Goal: Information Seeking & Learning: Learn about a topic

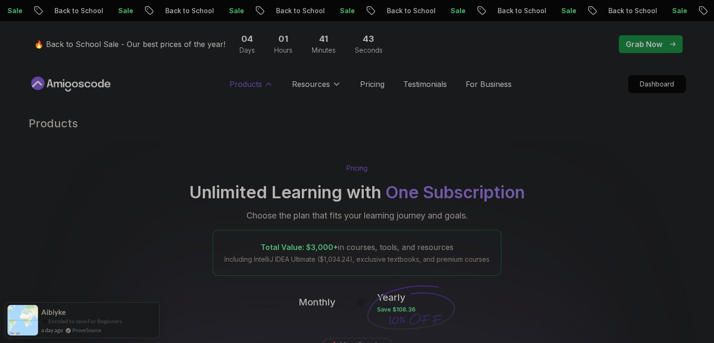
click at [239, 90] on button "Products" at bounding box center [252, 87] width 44 height 19
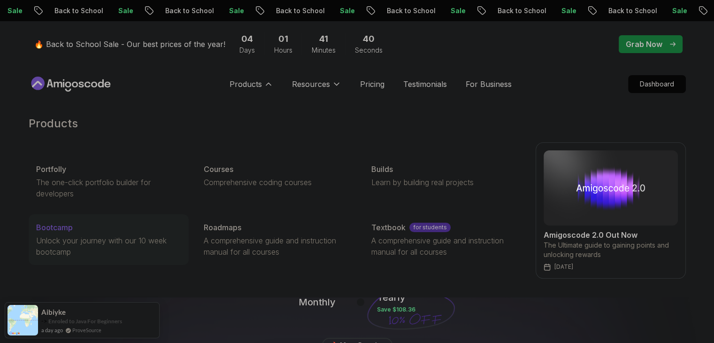
click at [70, 241] on p "Unlock your journey with our 10 week bootcamp" at bounding box center [108, 246] width 145 height 23
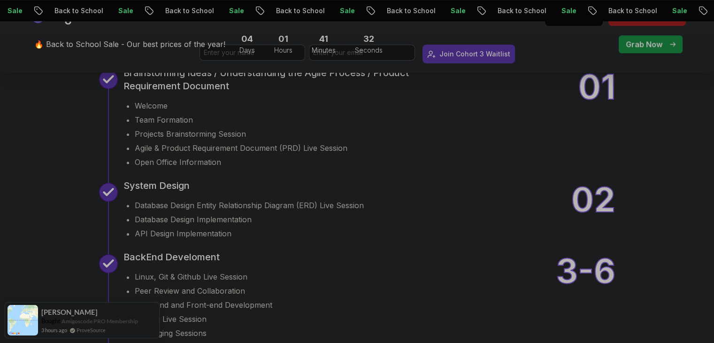
scroll to position [1127, 0]
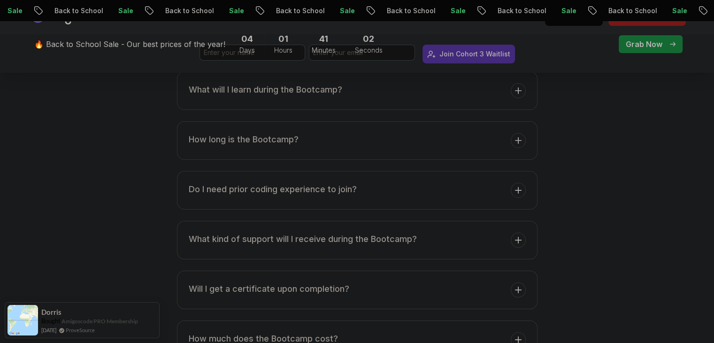
scroll to position [3660, 0]
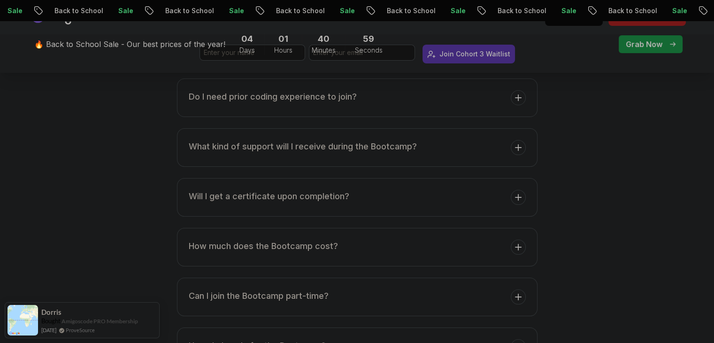
click at [511, 67] on button "How long is the Bootcamp?" at bounding box center [357, 48] width 361 height 39
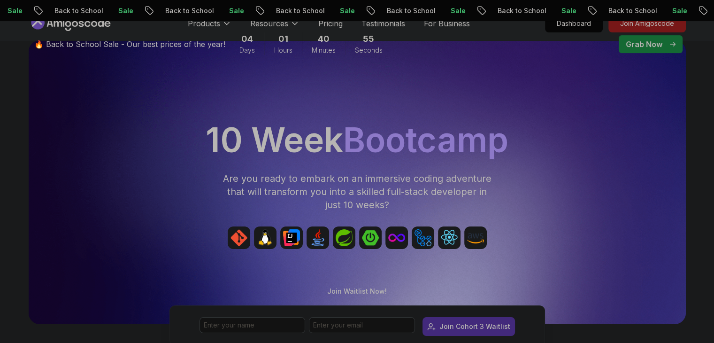
scroll to position [0, 0]
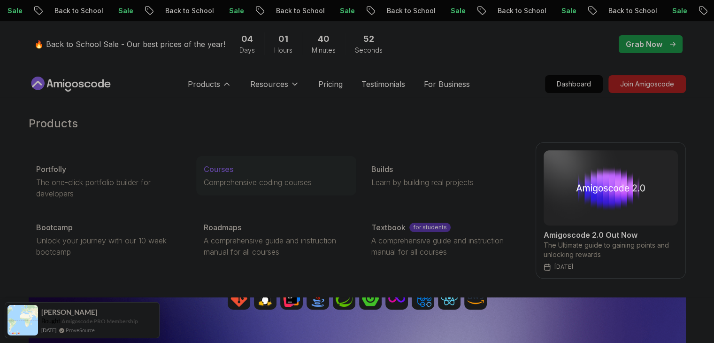
click at [218, 173] on p "Courses" at bounding box center [219, 168] width 30 height 11
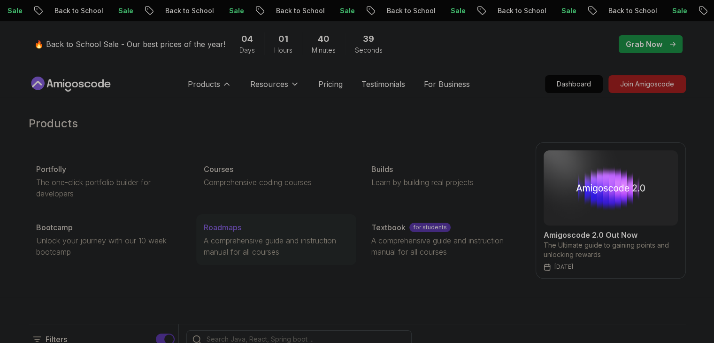
click at [263, 235] on p "A comprehensive guide and instruction manual for all courses" at bounding box center [276, 246] width 145 height 23
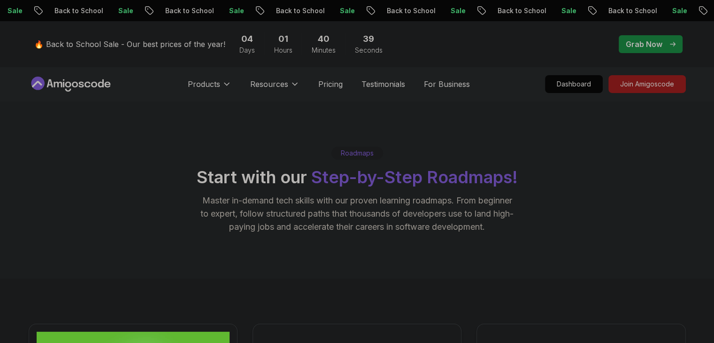
click at [105, 168] on div "Roadmaps Start with our Step-by-Step Roadmaps! Master in-demand tech skills wit…" at bounding box center [358, 189] width 658 height 87
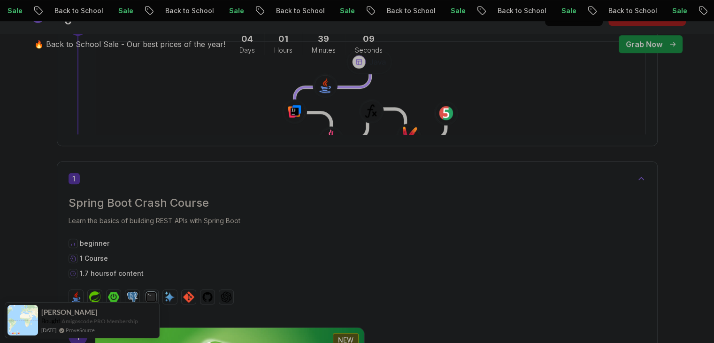
scroll to position [517, 0]
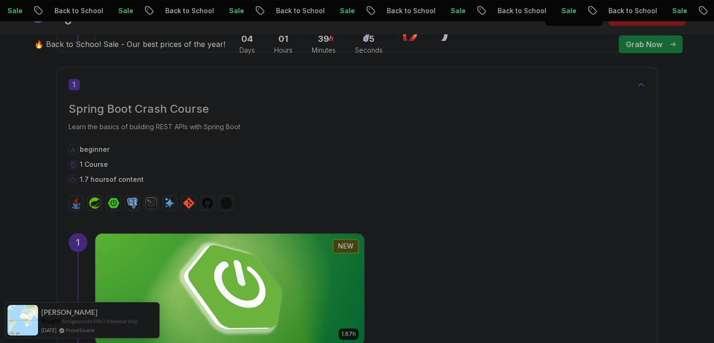
click at [371, 231] on img at bounding box center [229, 289] width 283 height 117
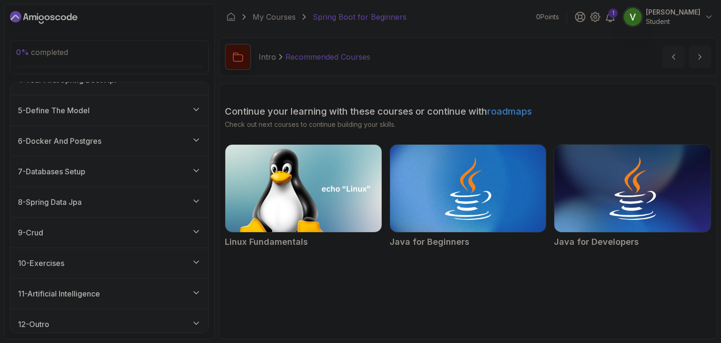
scroll to position [193, 0]
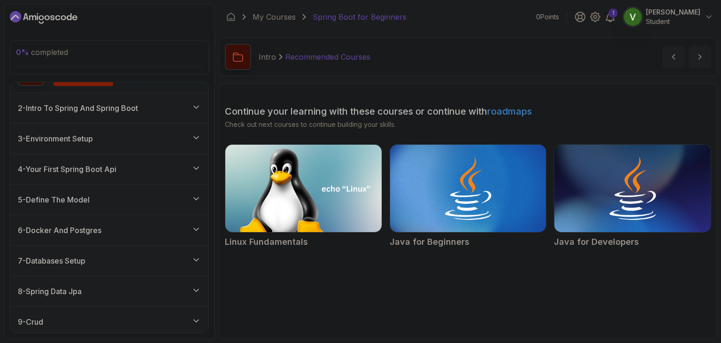
click at [178, 290] on div "8 - Spring Data Jpa" at bounding box center [109, 291] width 183 height 11
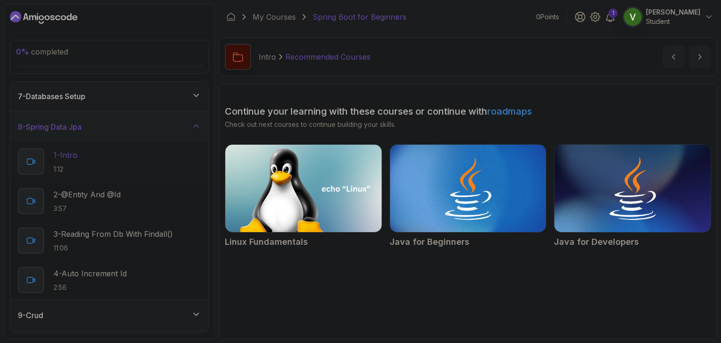
scroll to position [189, 0]
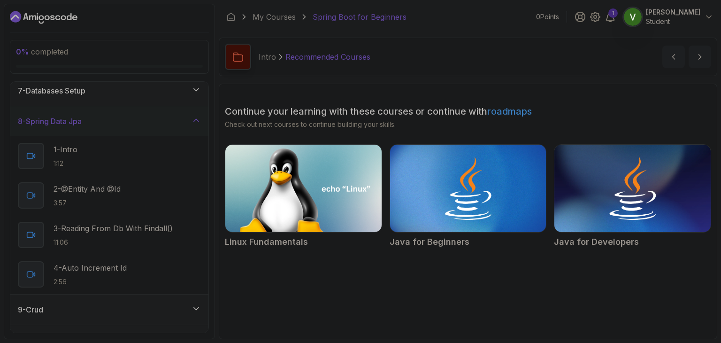
click at [168, 121] on div "8 - Spring Data Jpa" at bounding box center [109, 121] width 183 height 11
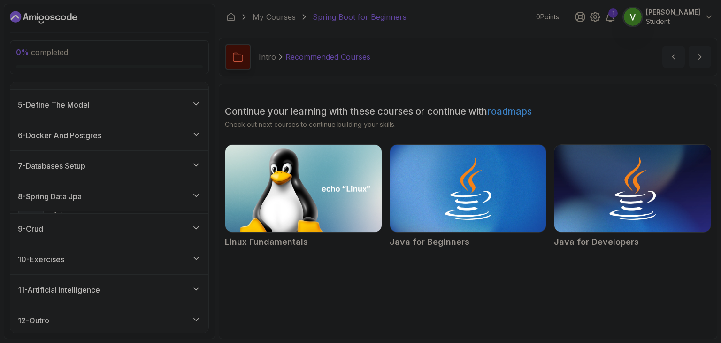
scroll to position [114, 0]
